Goal: Transaction & Acquisition: Purchase product/service

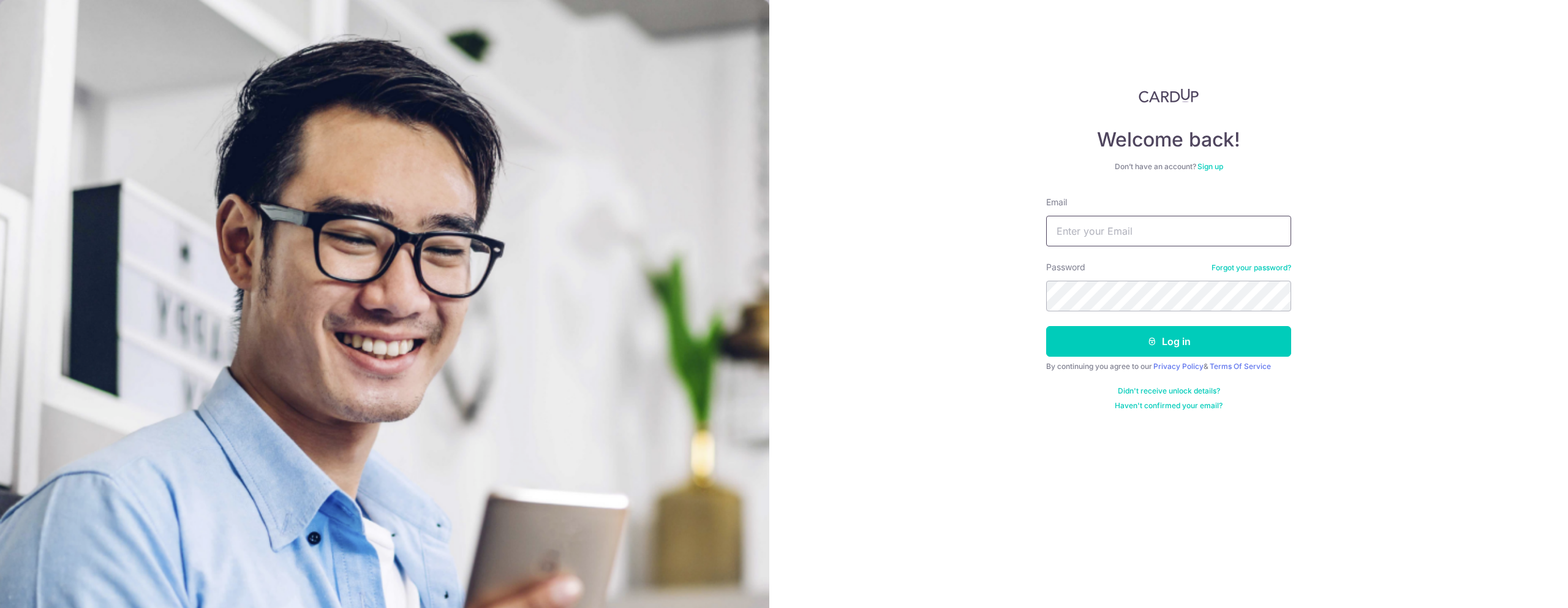
drag, startPoint x: 1152, startPoint y: 228, endPoint x: 1162, endPoint y: 239, distance: 14.9
click at [1151, 228] on input "Email" at bounding box center [1169, 231] width 245 height 31
type input "joshua@vroom.com.sg"
click at [1163, 337] on button "Log in" at bounding box center [1169, 341] width 245 height 31
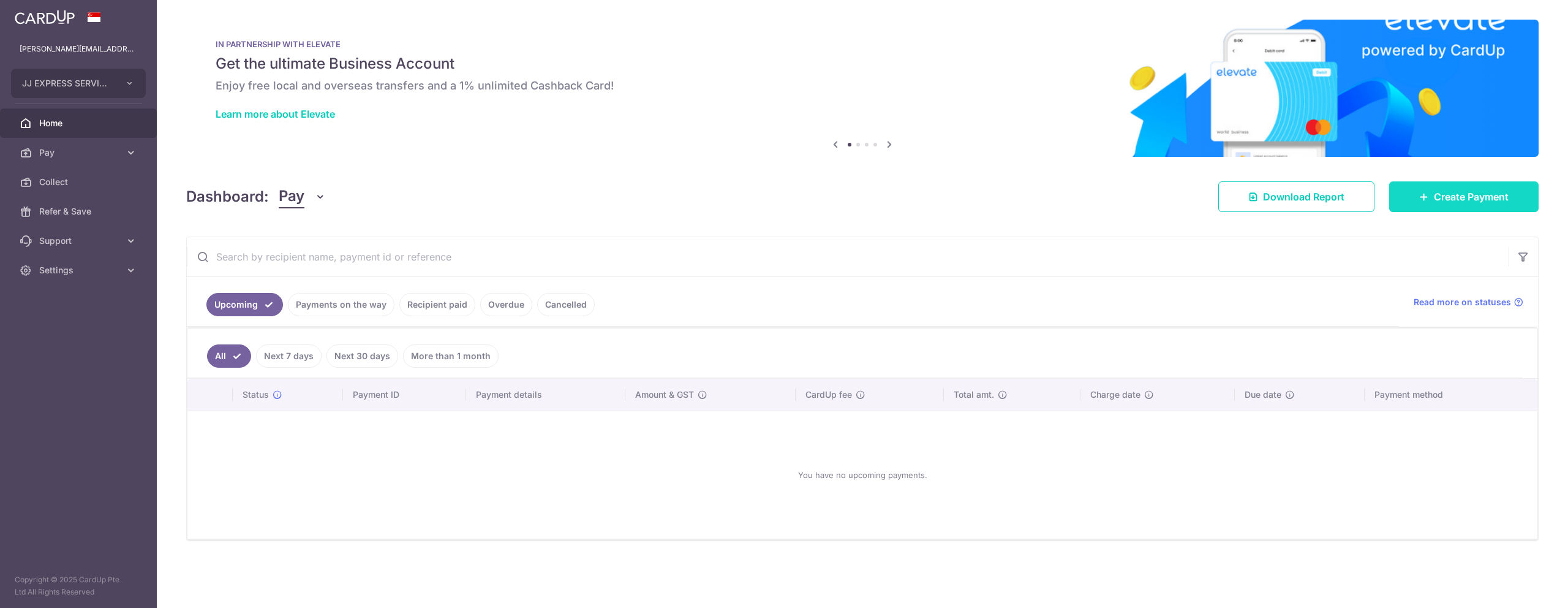
click at [1450, 199] on span "Create Payment" at bounding box center [1471, 196] width 75 height 14
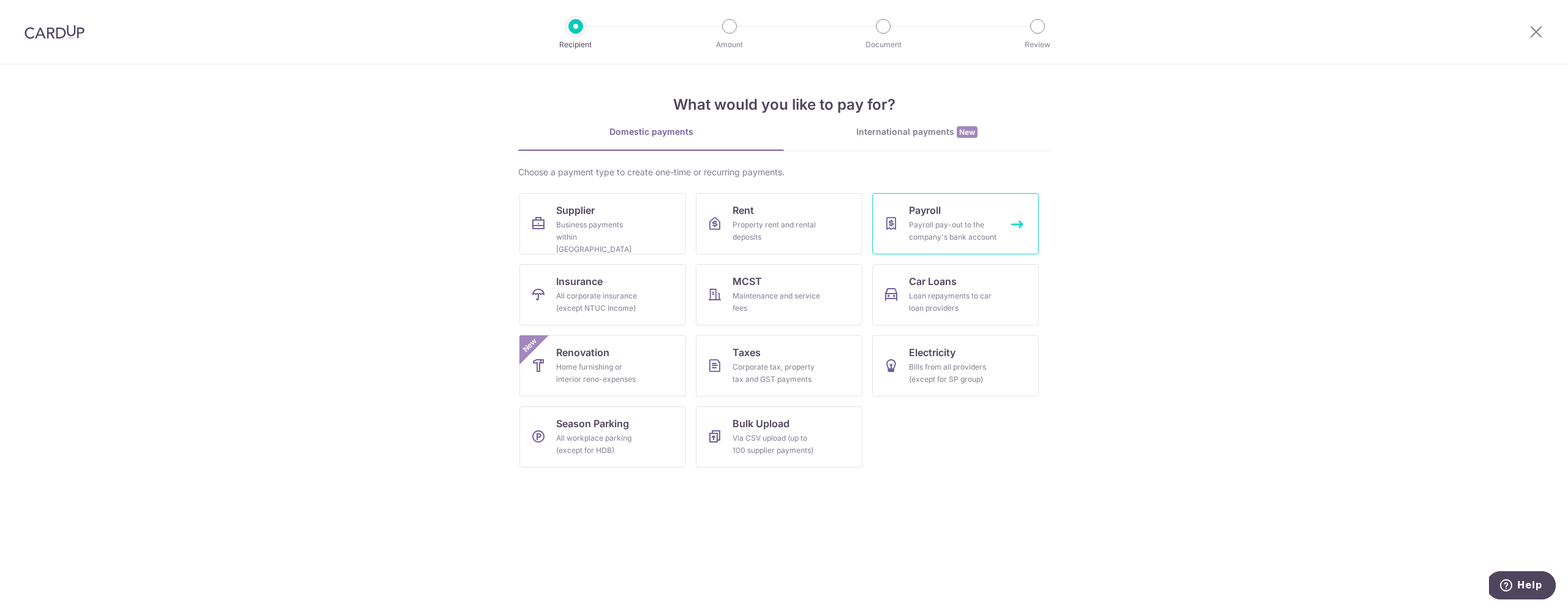
click at [934, 222] on div "Payroll pay-out to the company's bank account" at bounding box center [953, 231] width 88 height 25
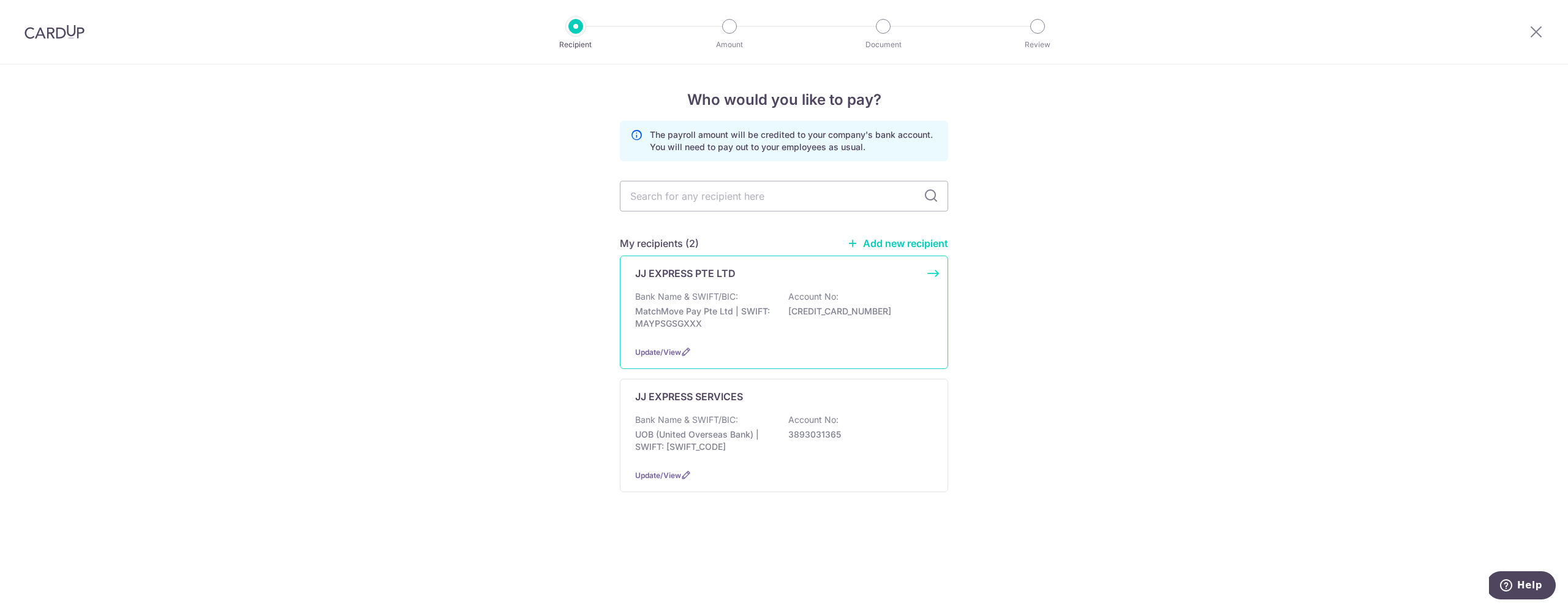
click at [696, 287] on div "JJ EXPRESS PTE LTD Bank Name & SWIFT/BIC: MatchMove Pay Pte Ltd | SWIFT: MAYPSG…" at bounding box center [784, 312] width 329 height 114
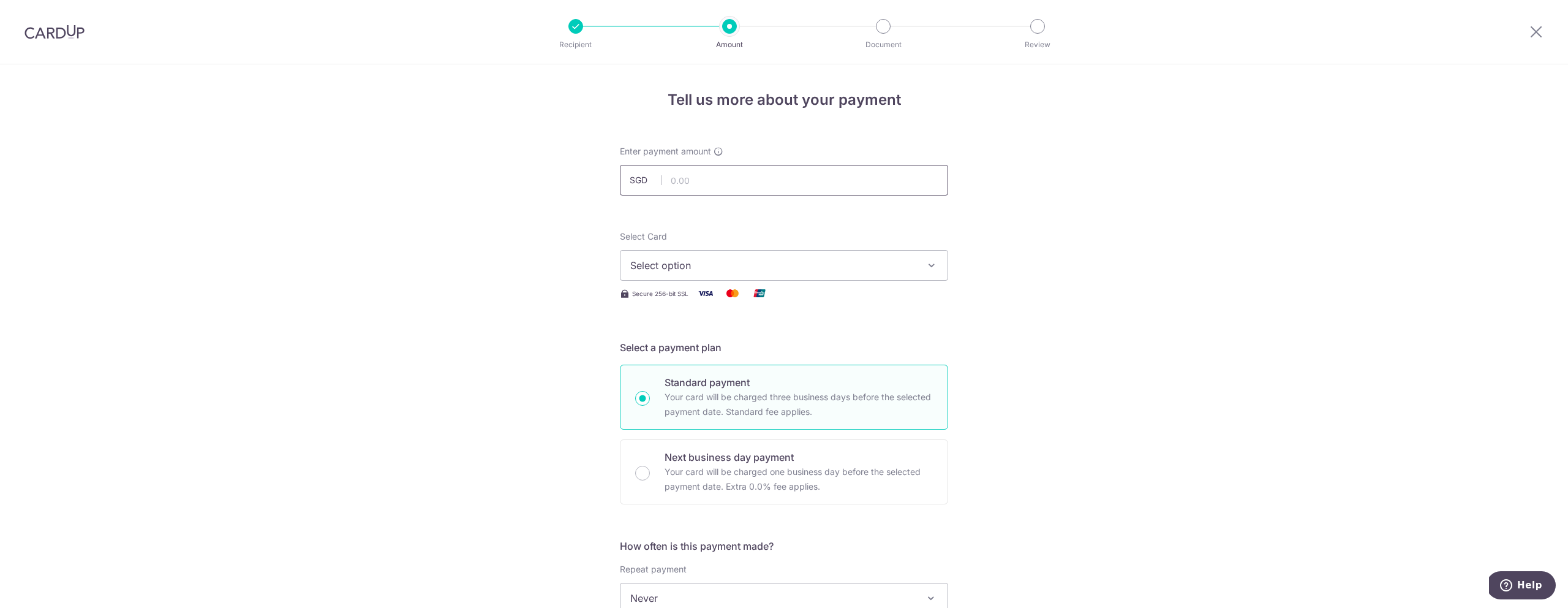
click at [699, 185] on input "text" at bounding box center [784, 180] width 329 height 31
click at [717, 177] on input "4300.00" at bounding box center [784, 180] width 329 height 31
drag, startPoint x: 726, startPoint y: 177, endPoint x: 613, endPoint y: 164, distance: 113.7
click at [613, 163] on div "Enter payment amount SGD 4300.00" at bounding box center [784, 170] width 343 height 51
type input "5"
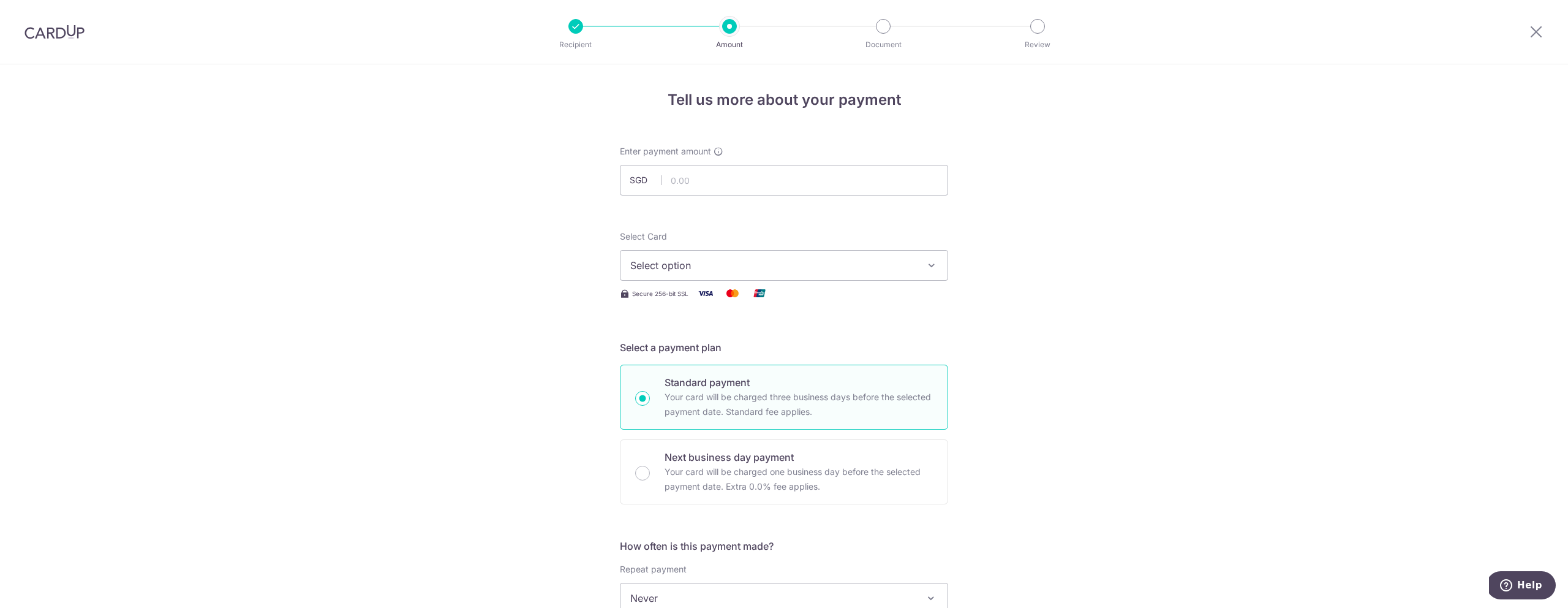
click at [698, 182] on input "text" at bounding box center [784, 180] width 329 height 31
drag, startPoint x: 667, startPoint y: 266, endPoint x: 668, endPoint y: 247, distance: 19.0
click at [667, 264] on span "Select option" at bounding box center [773, 265] width 286 height 14
type input "50,000.00"
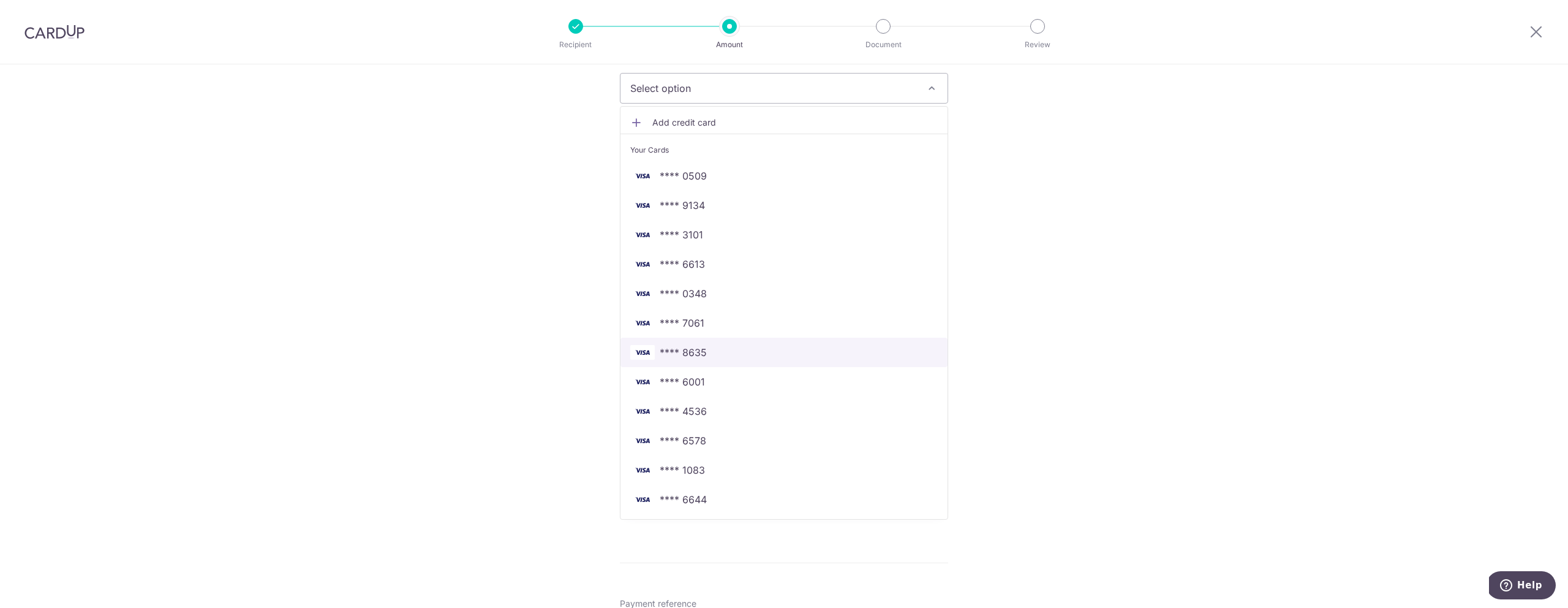
scroll to position [185, 0]
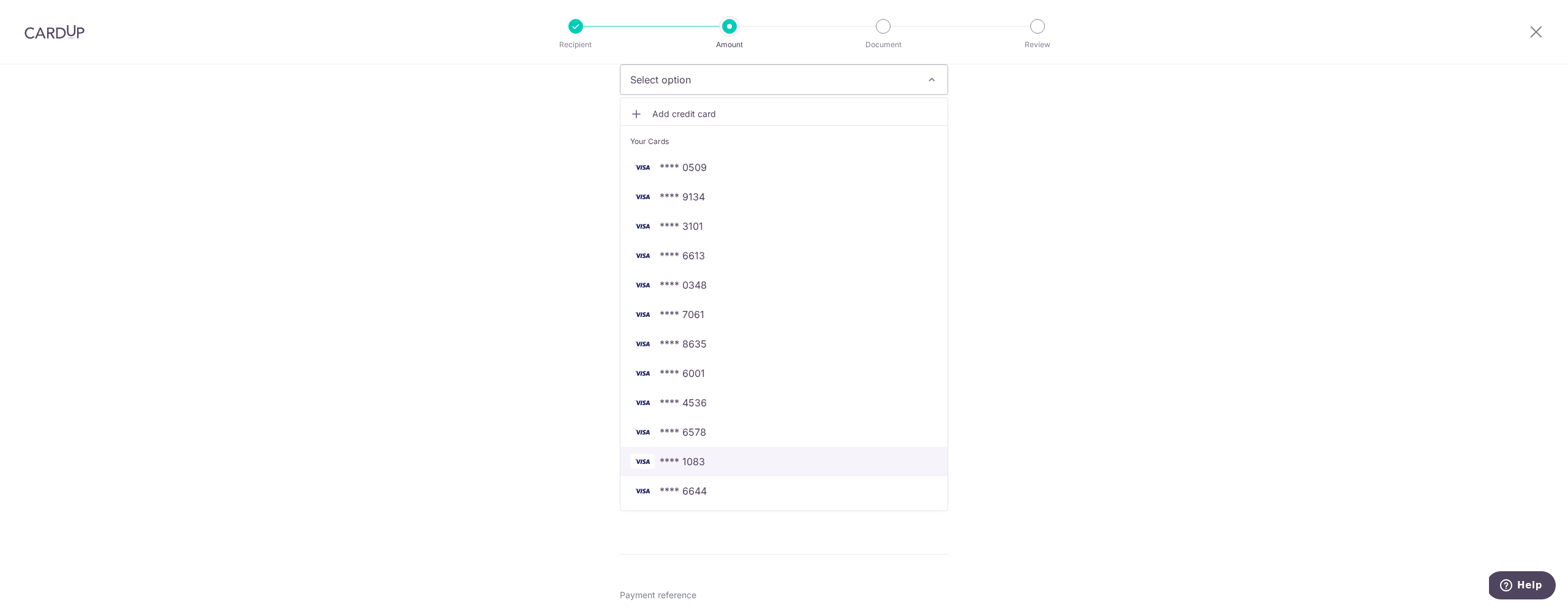
click at [689, 464] on span "**** 1083" at bounding box center [682, 461] width 45 height 14
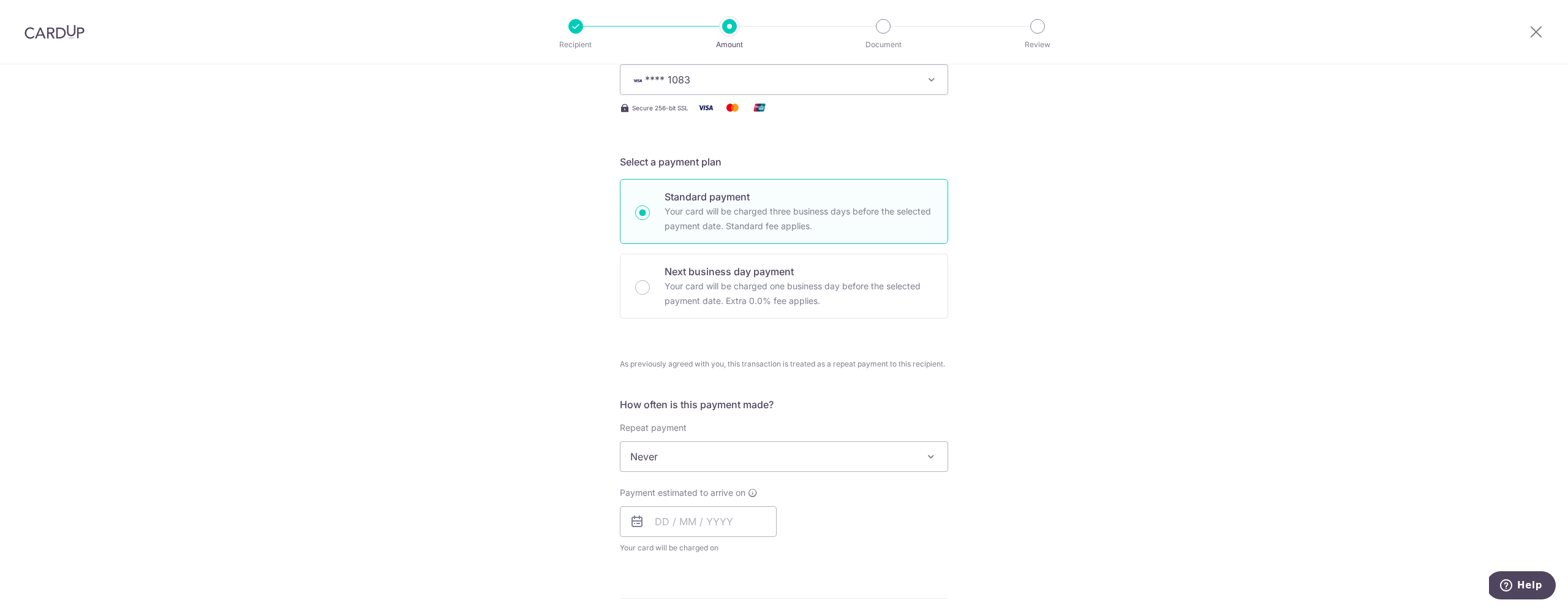
click at [718, 276] on p "Next business day payment" at bounding box center [799, 271] width 268 height 14
click at [650, 280] on input "Next business day payment Your card will be charged one business day before the…" at bounding box center [642, 287] width 14 height 14
radio input "false"
radio input "true"
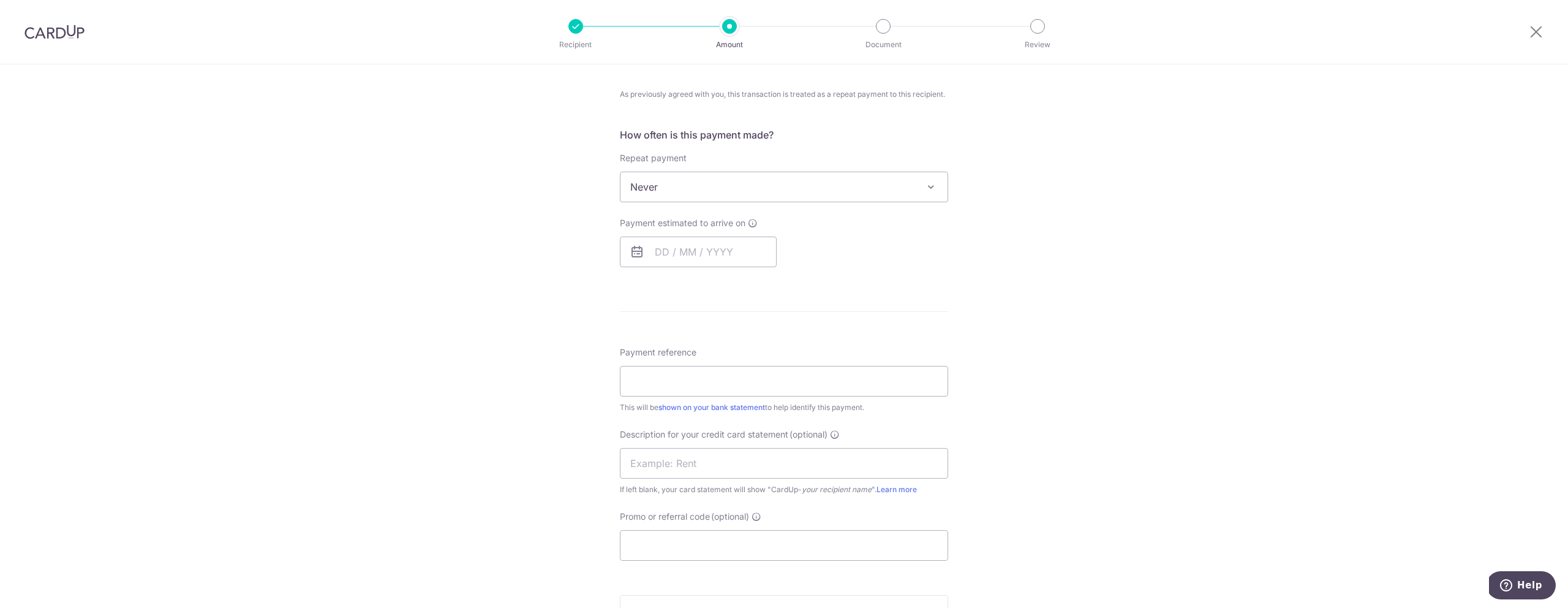
scroll to position [457, 0]
click at [683, 250] on input "text" at bounding box center [698, 250] width 157 height 31
click at [696, 363] on link "9" at bounding box center [694, 362] width 20 height 20
type input "09/09/2025"
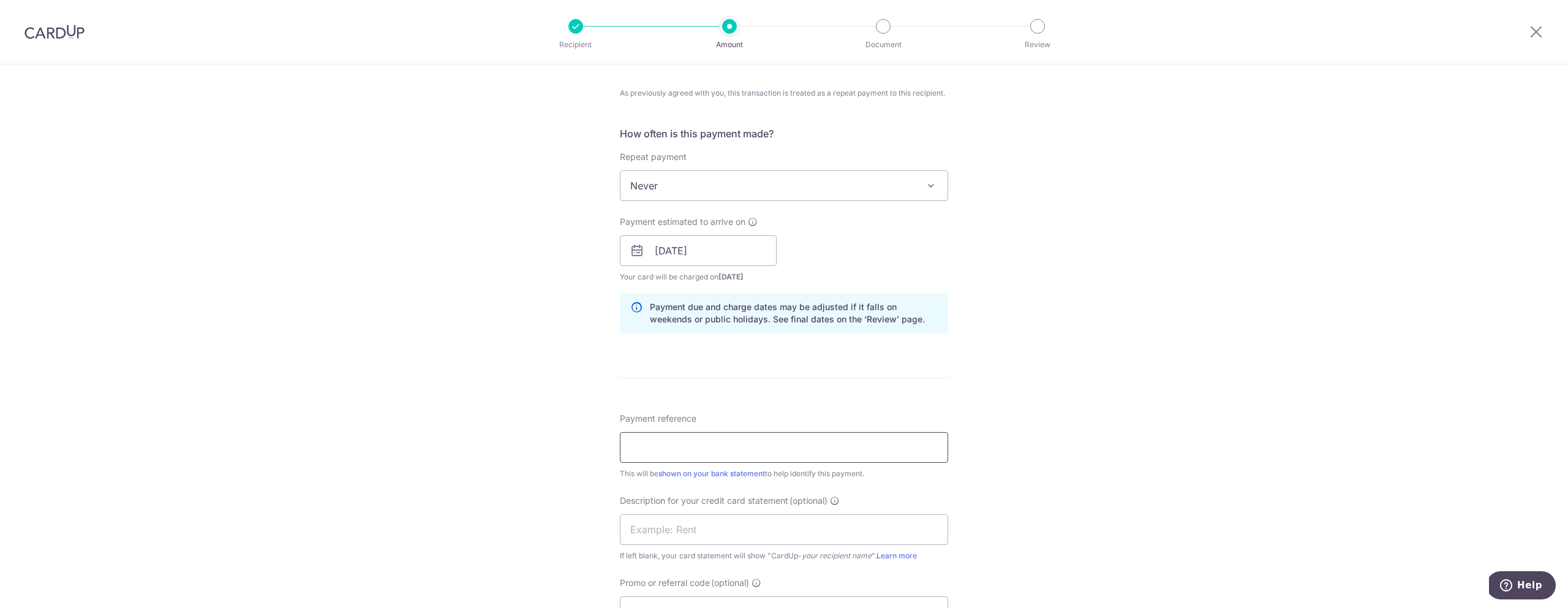
click at [698, 446] on input "Payment reference" at bounding box center [784, 447] width 329 height 31
type input "8 TO 14 SEP PAYROLL"
click at [698, 525] on input "text" at bounding box center [784, 530] width 329 height 31
paste input "8 TO 14 SEP PAY"
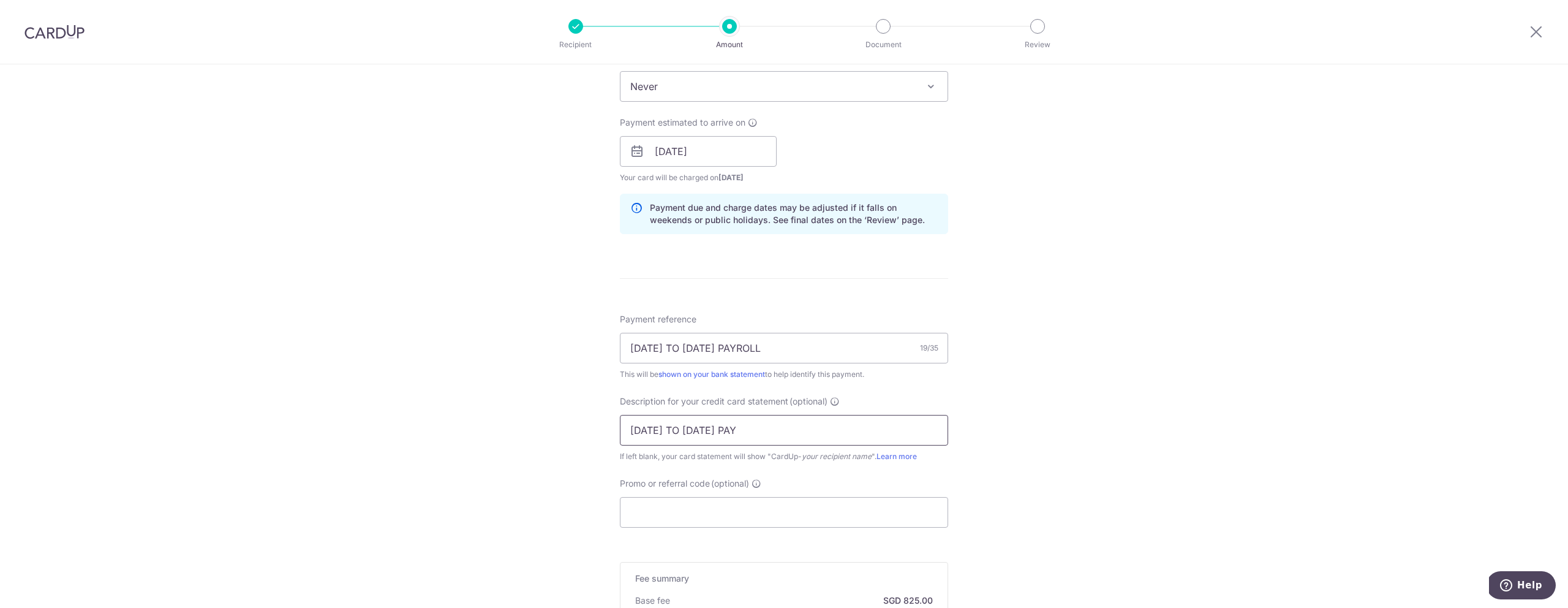
scroll to position [567, 0]
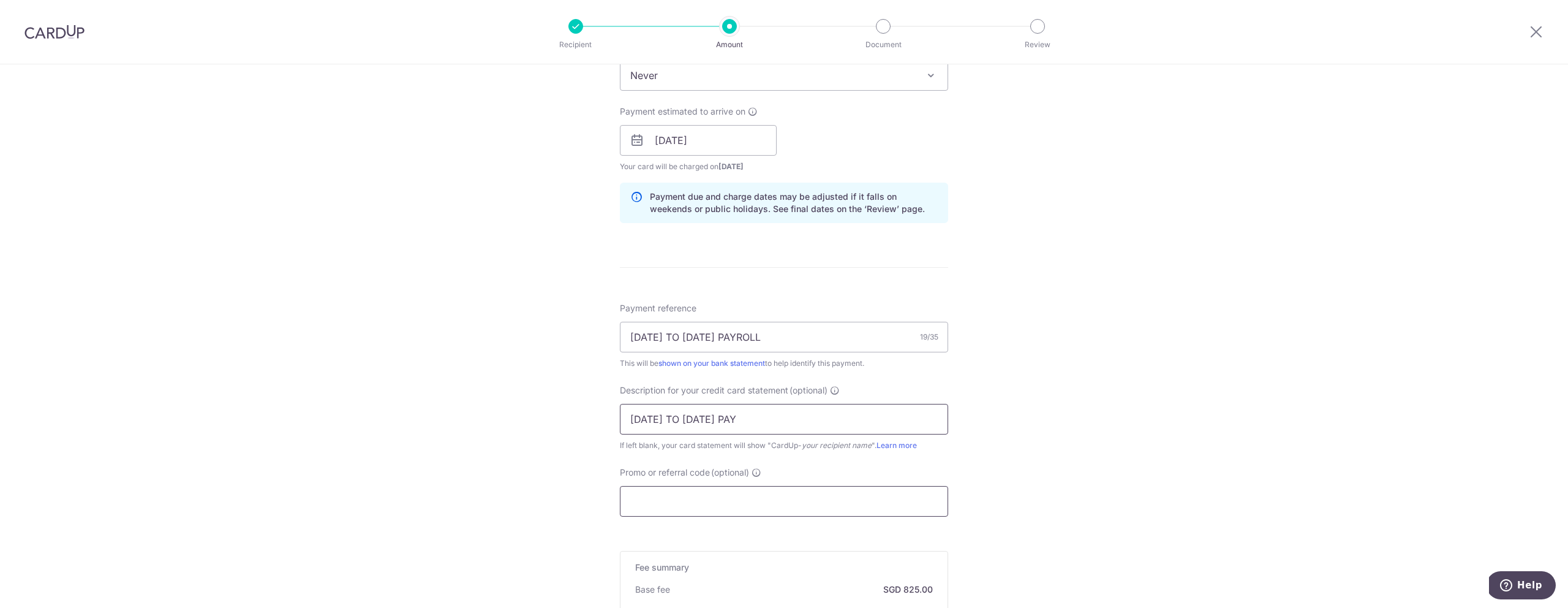
type input "8 TO 14 SEP PAY"
click at [666, 498] on input "Promo or referral code (optional)" at bounding box center [784, 501] width 329 height 31
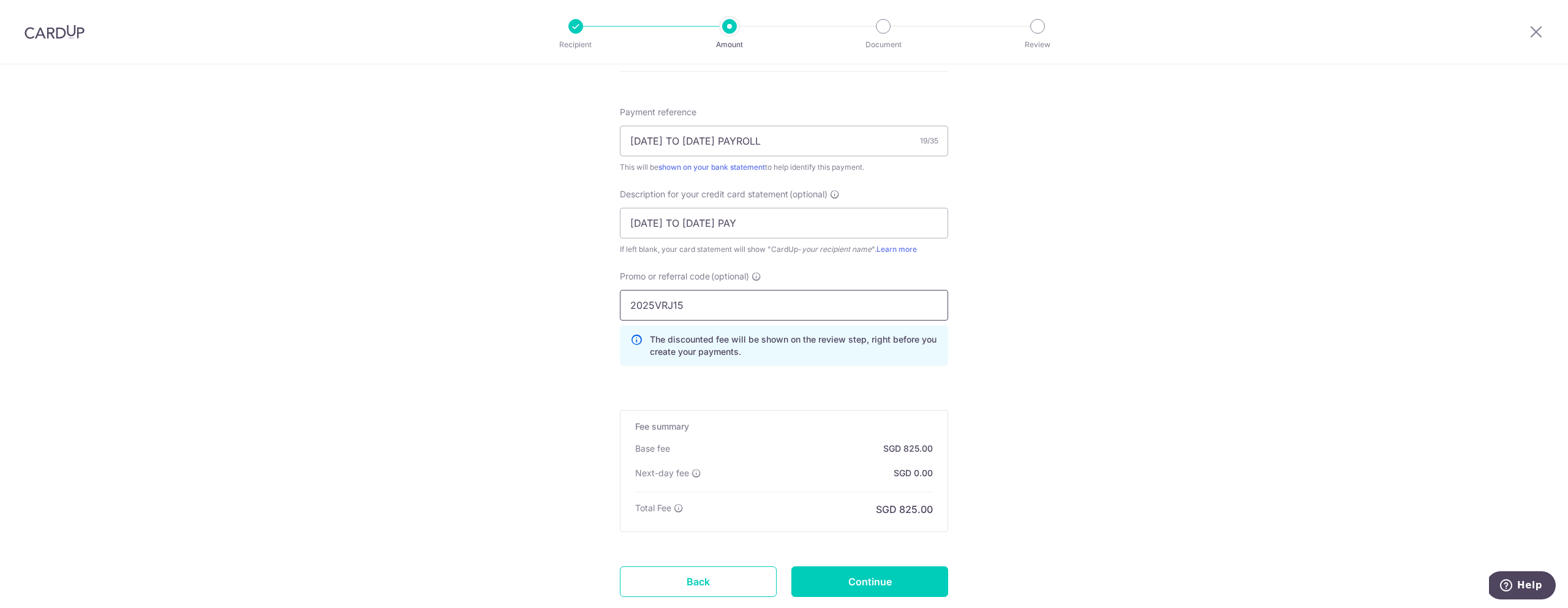
scroll to position [828, 0]
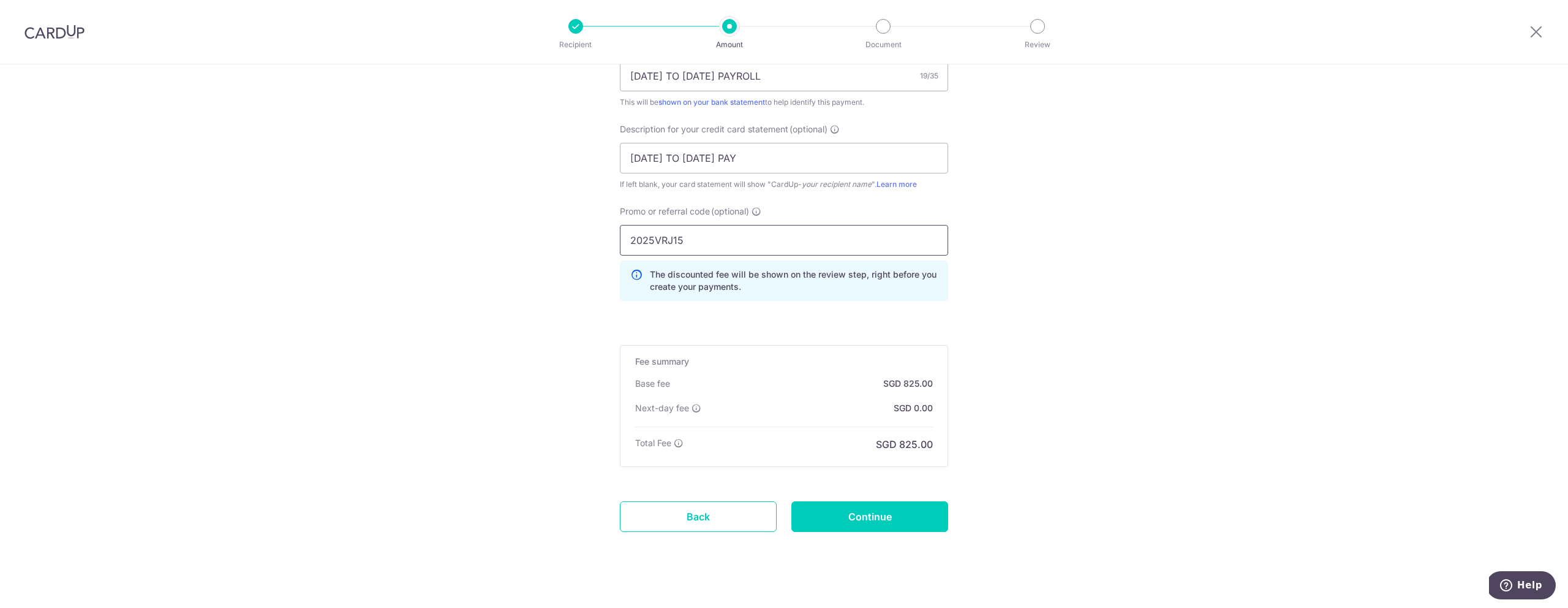
type input "2025VRJ15"
drag, startPoint x: 882, startPoint y: 534, endPoint x: 884, endPoint y: 525, distance: 9.2
click at [884, 525] on input "Continue" at bounding box center [870, 516] width 157 height 31
type input "Create Schedule"
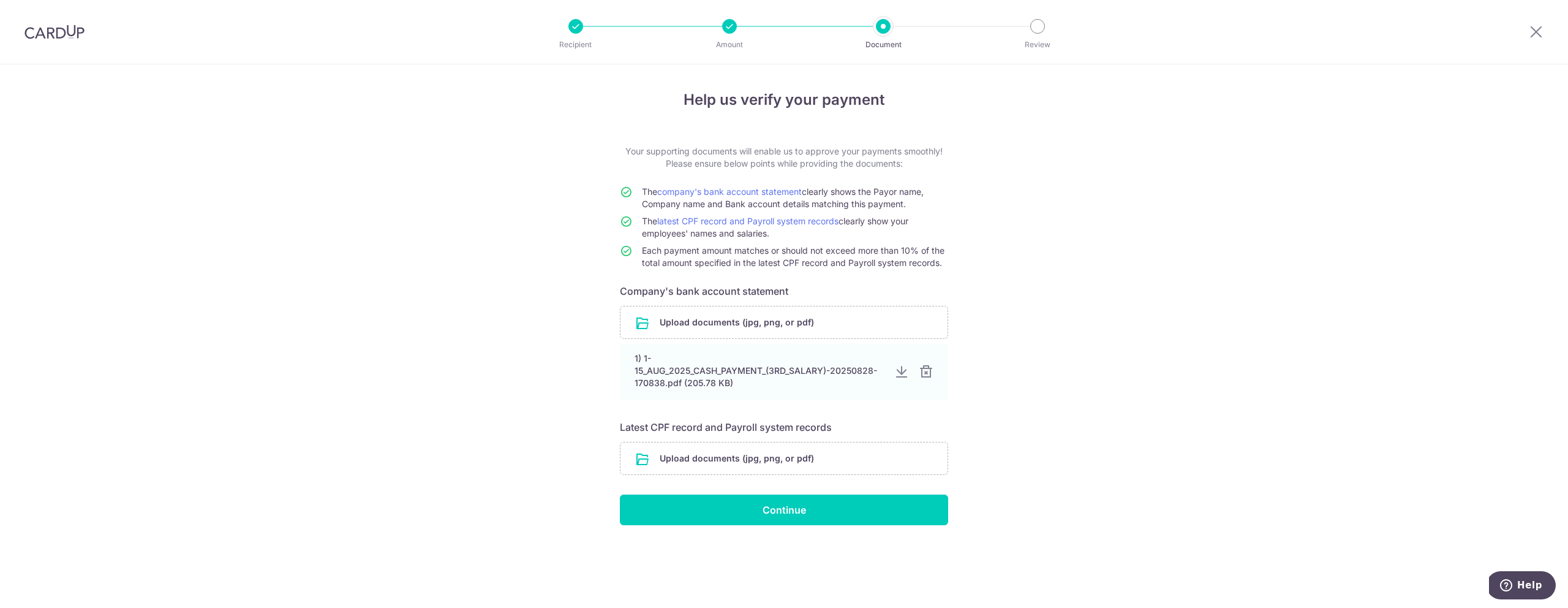
click at [928, 375] on div at bounding box center [926, 371] width 14 height 14
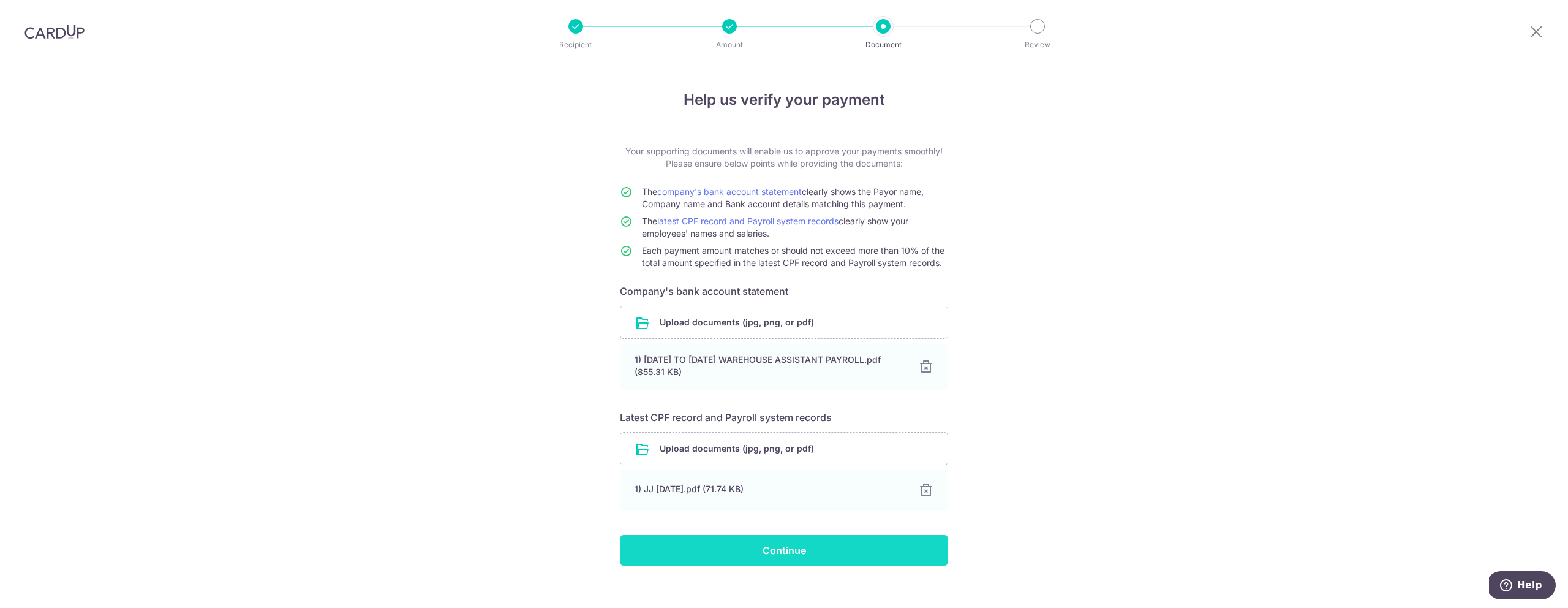
click at [791, 553] on input "Continue" at bounding box center [784, 551] width 329 height 31
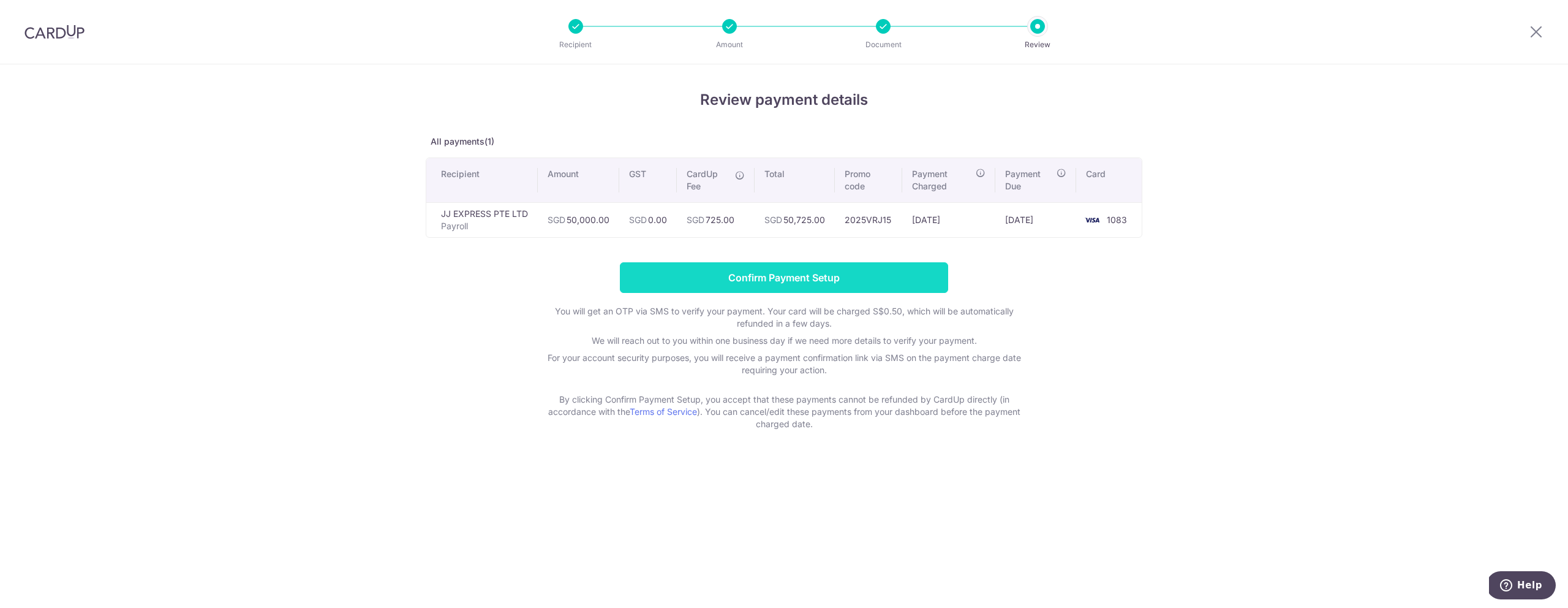
click at [797, 278] on input "Confirm Payment Setup" at bounding box center [784, 277] width 329 height 31
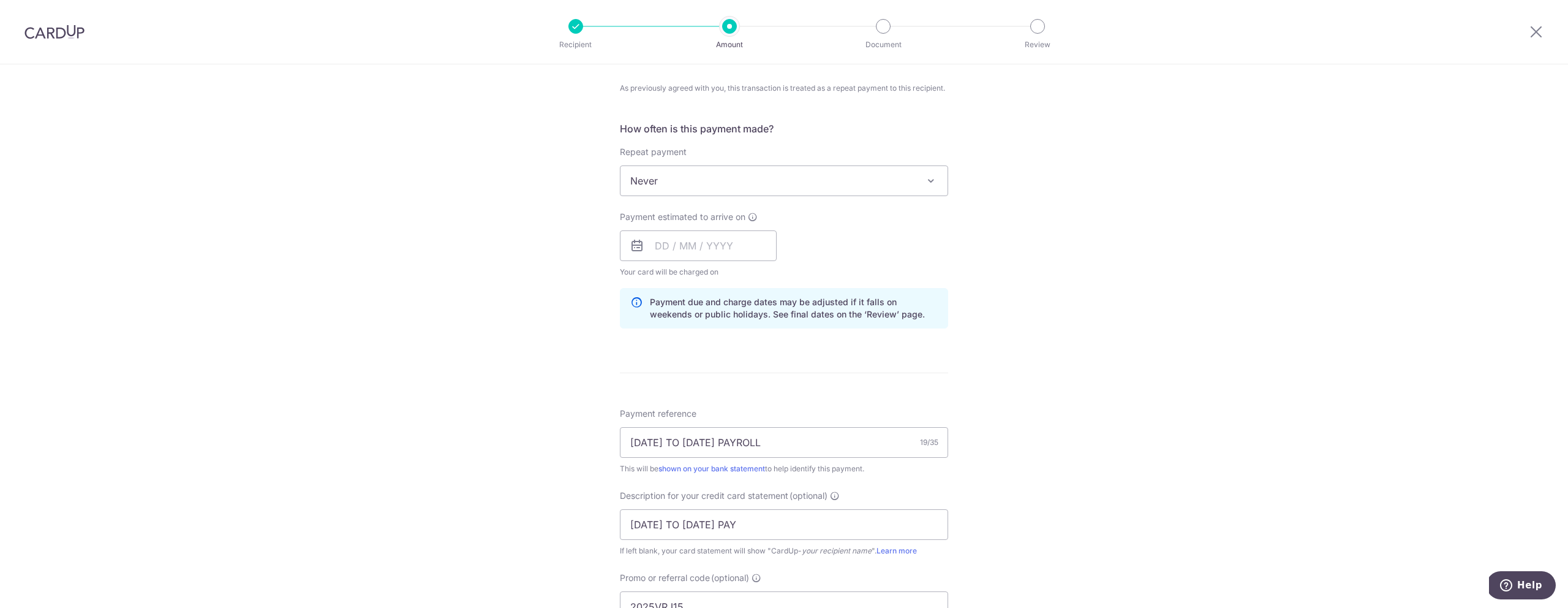
scroll to position [521, 0]
click at [742, 239] on input "text" at bounding box center [698, 236] width 157 height 31
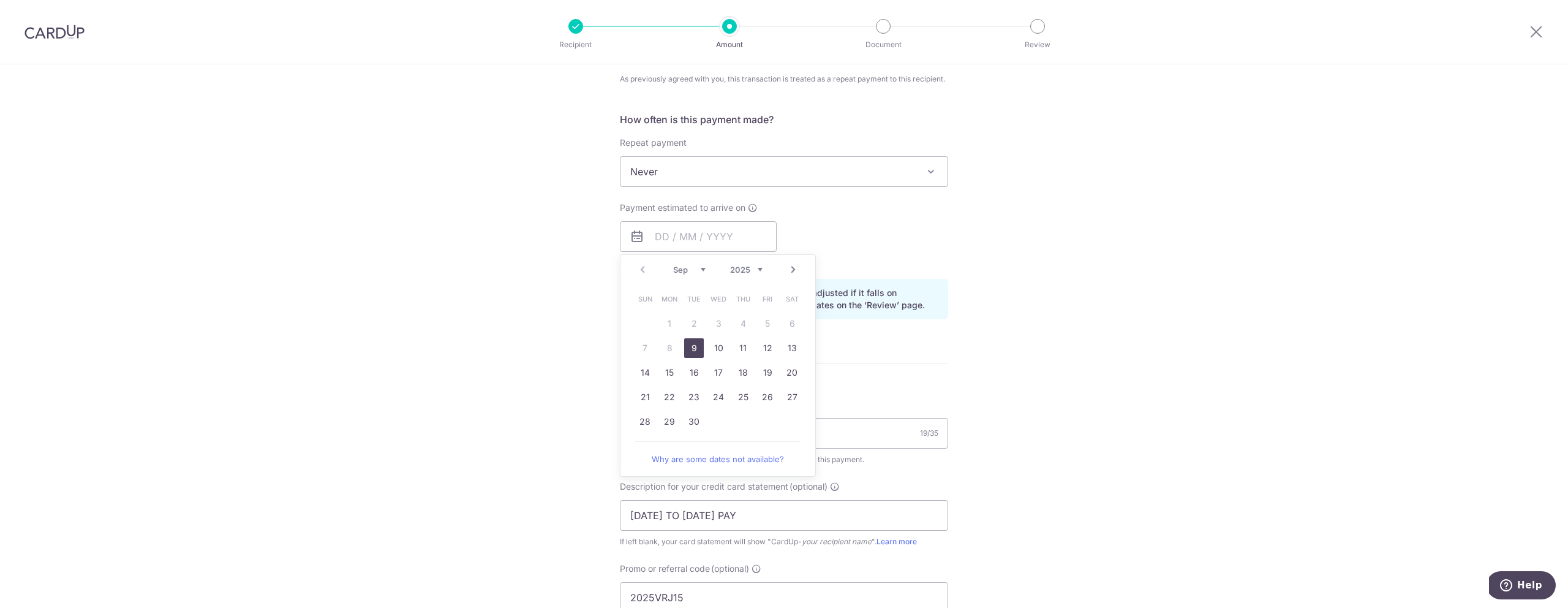
click at [696, 349] on link "9" at bounding box center [694, 348] width 20 height 20
type input "09/09/2025"
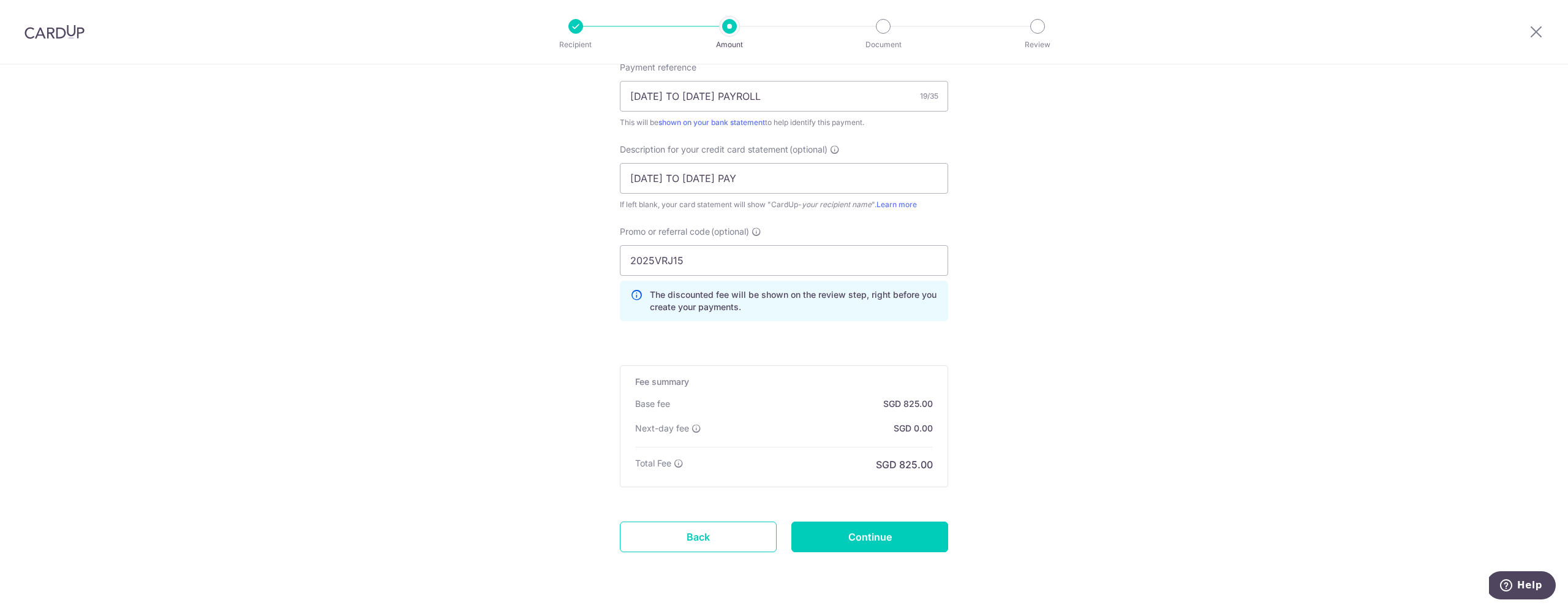
scroll to position [860, 0]
click at [871, 535] on input "Continue" at bounding box center [870, 535] width 157 height 31
type input "Update Schedule"
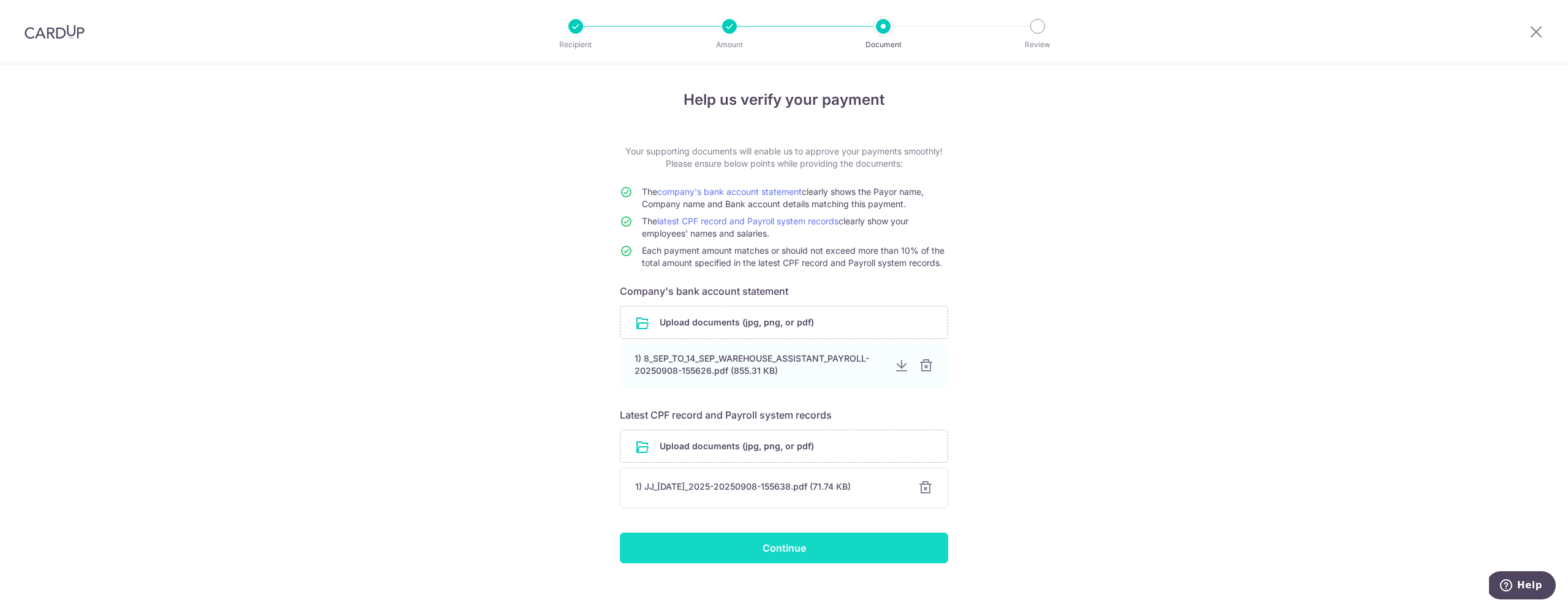
click at [844, 554] on input "Continue" at bounding box center [784, 548] width 329 height 31
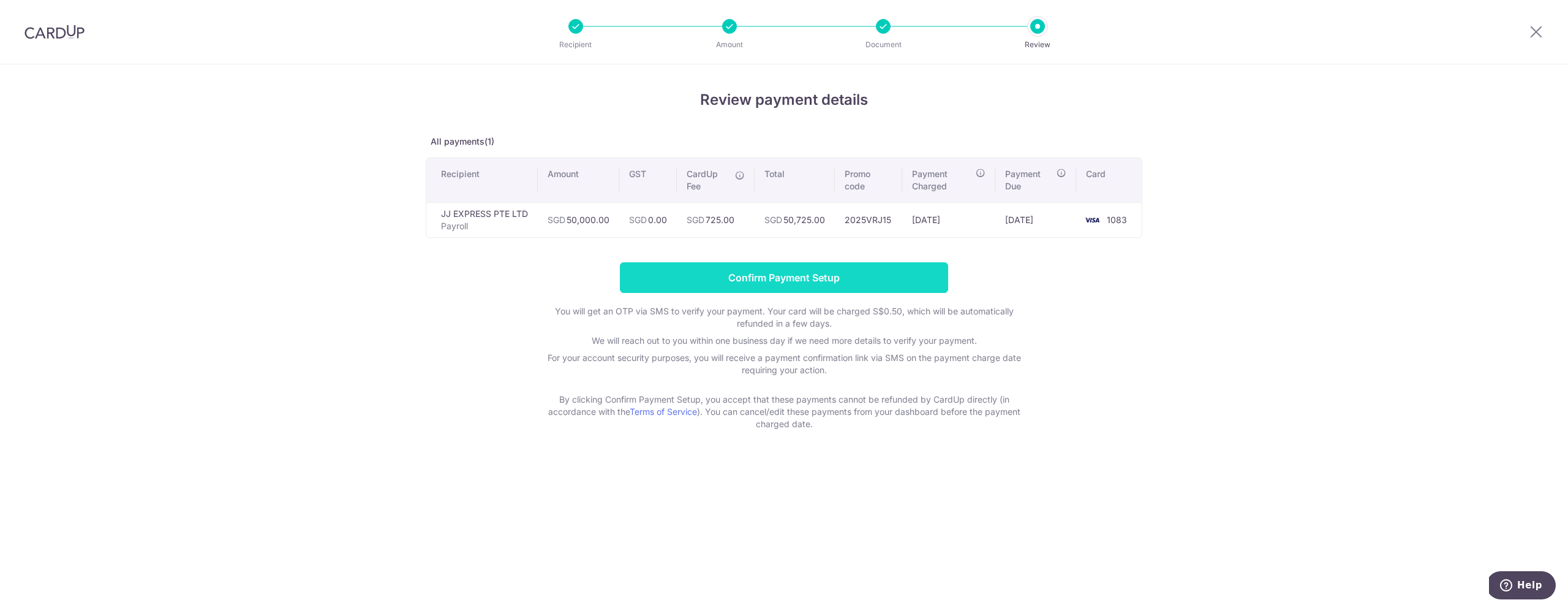
click at [761, 276] on input "Confirm Payment Setup" at bounding box center [784, 277] width 329 height 31
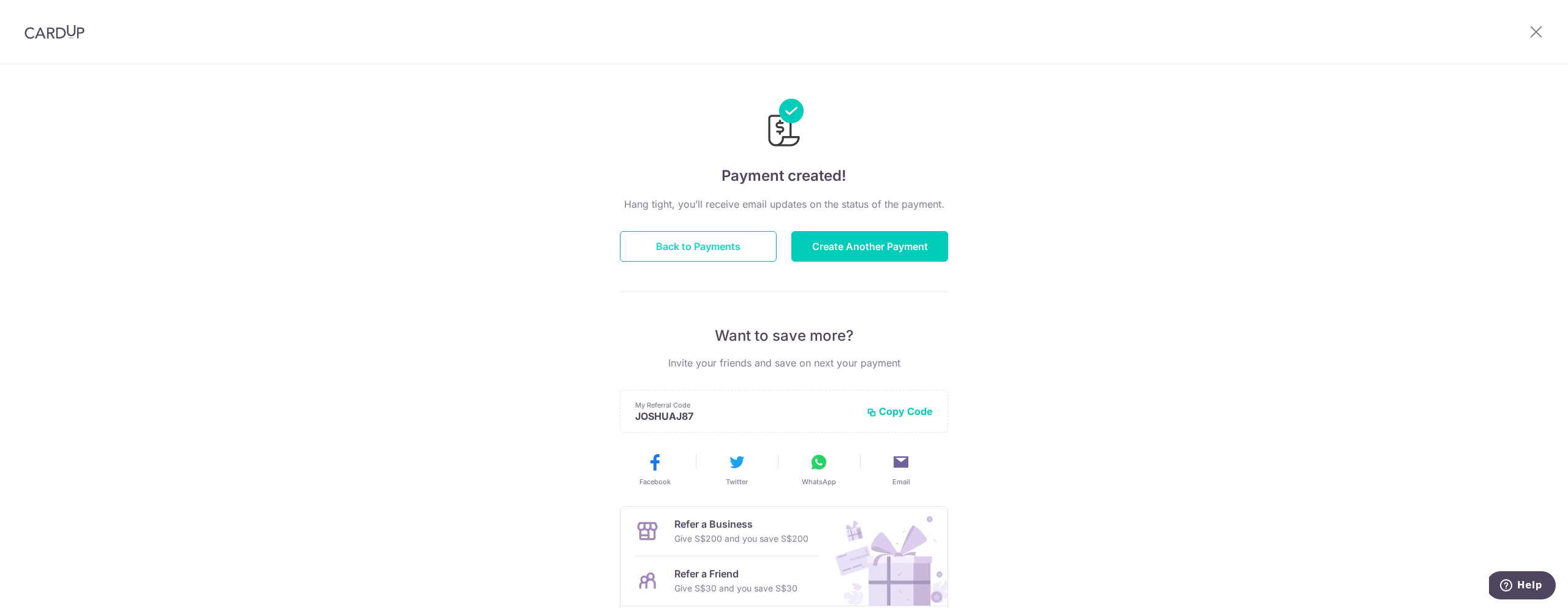
click at [746, 244] on button "Back to Payments" at bounding box center [698, 247] width 157 height 31
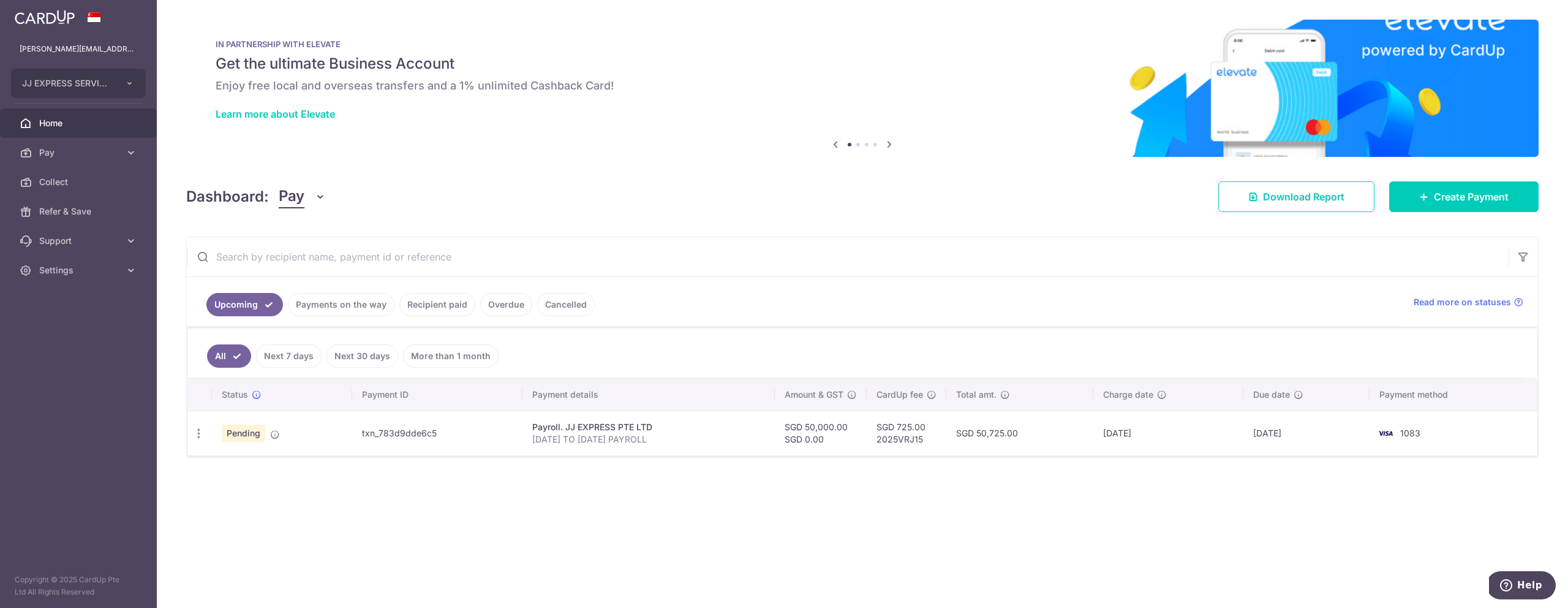
drag, startPoint x: 359, startPoint y: 434, endPoint x: 439, endPoint y: 435, distance: 80.0
click at [439, 435] on td "txn_783d9dde6c5" at bounding box center [438, 433] width 170 height 45
copy td "txn_783d9dde6c5"
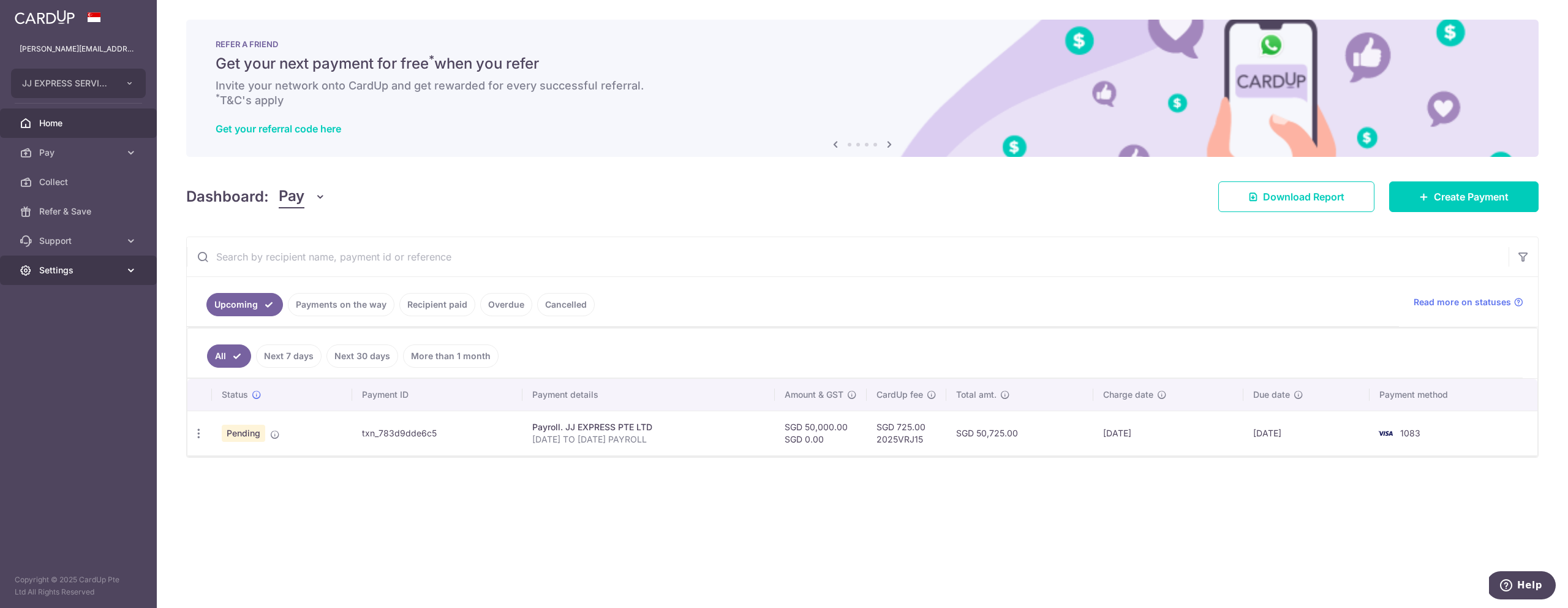
click at [82, 274] on span "Settings" at bounding box center [79, 270] width 81 height 12
click at [71, 333] on span "Logout" at bounding box center [79, 329] width 81 height 12
